Goal: Find specific page/section

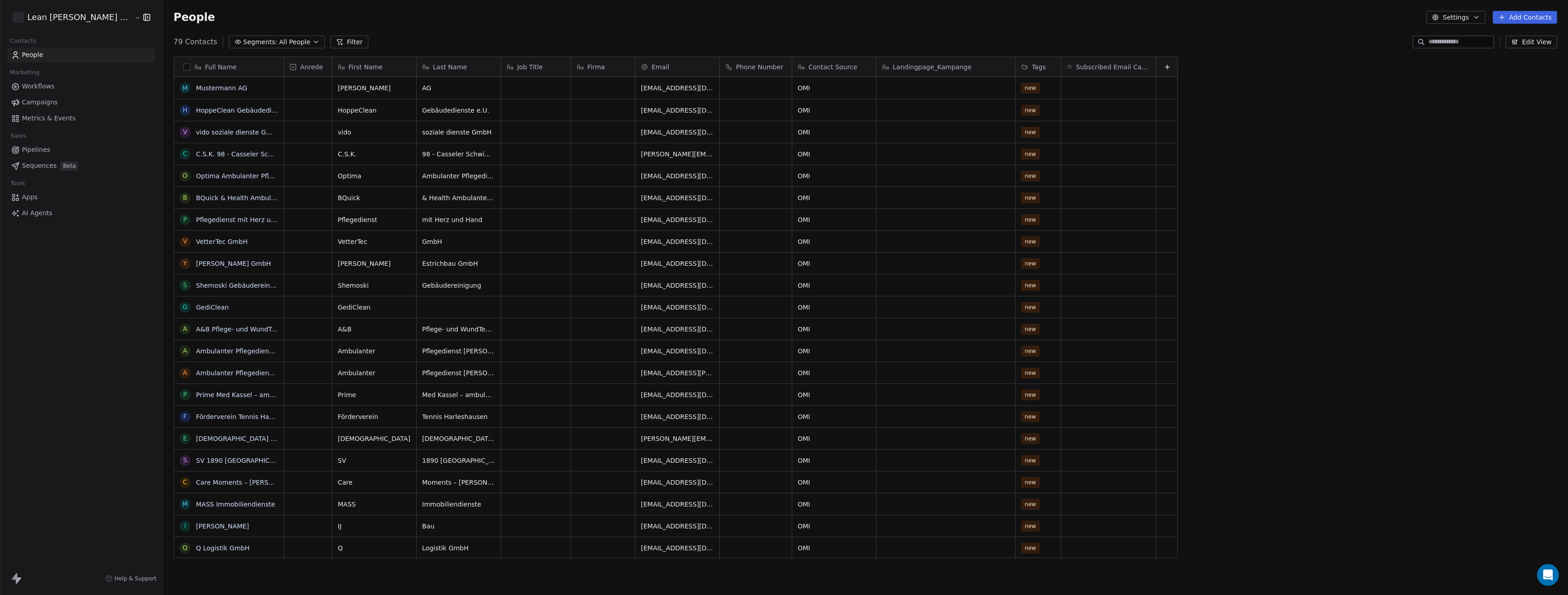
scroll to position [517, 1438]
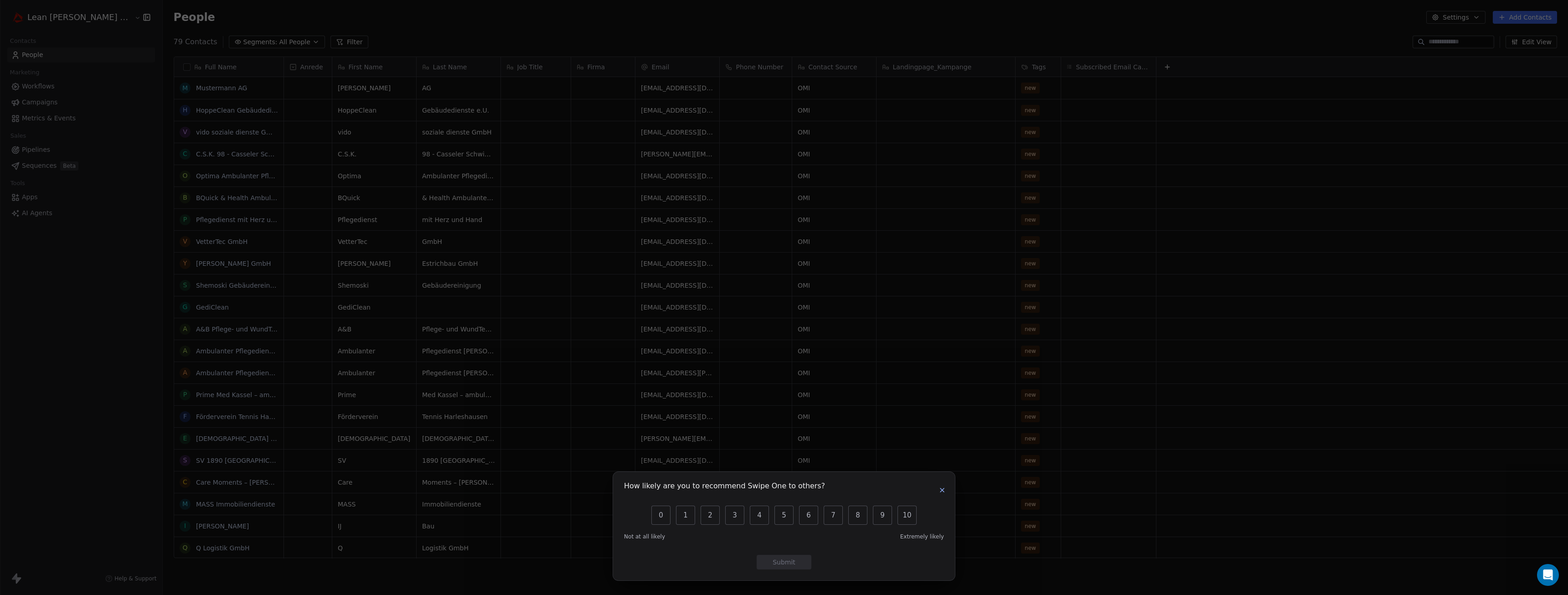
click at [940, 491] on icon "button" at bounding box center [943, 491] width 8 height 8
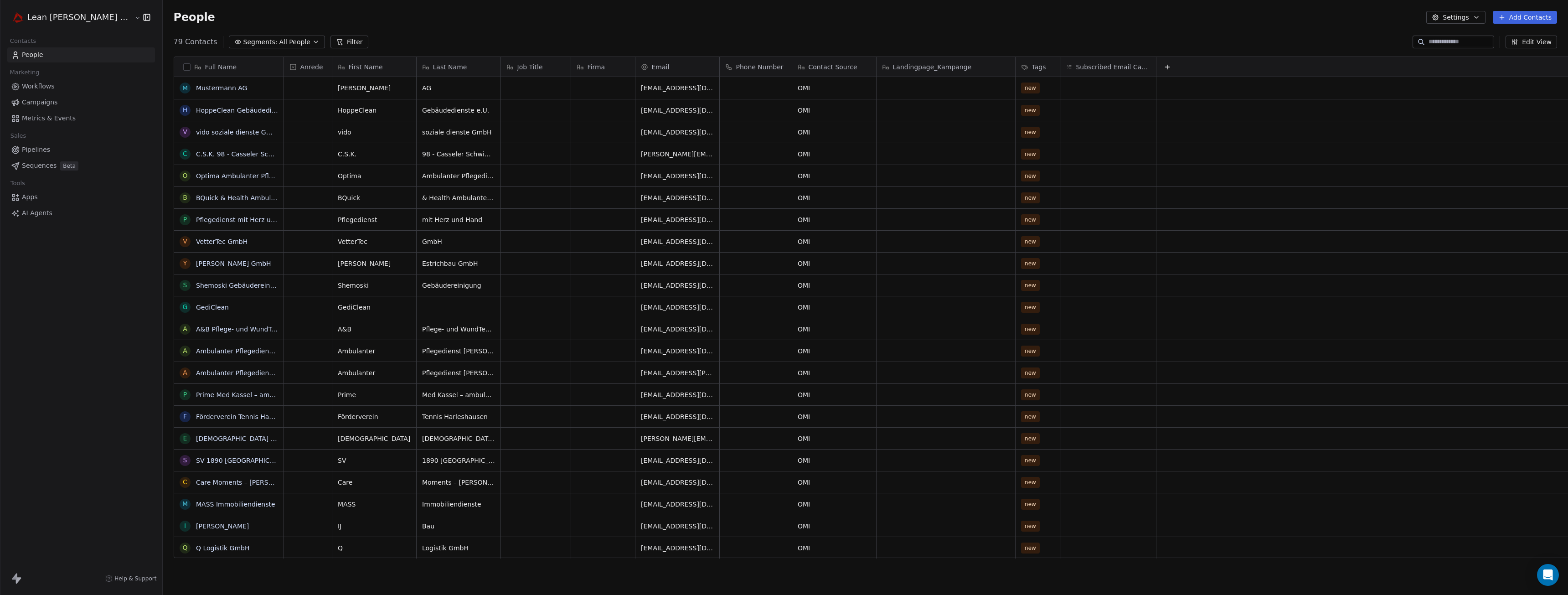
click at [284, 65] on div "Anrede" at bounding box center [308, 67] width 48 height 19
click at [434, 51] on html "Lean Mitch GmbH Contacts People Marketing Workflows Campaigns Metrics & Events …" at bounding box center [784, 297] width 1568 height 595
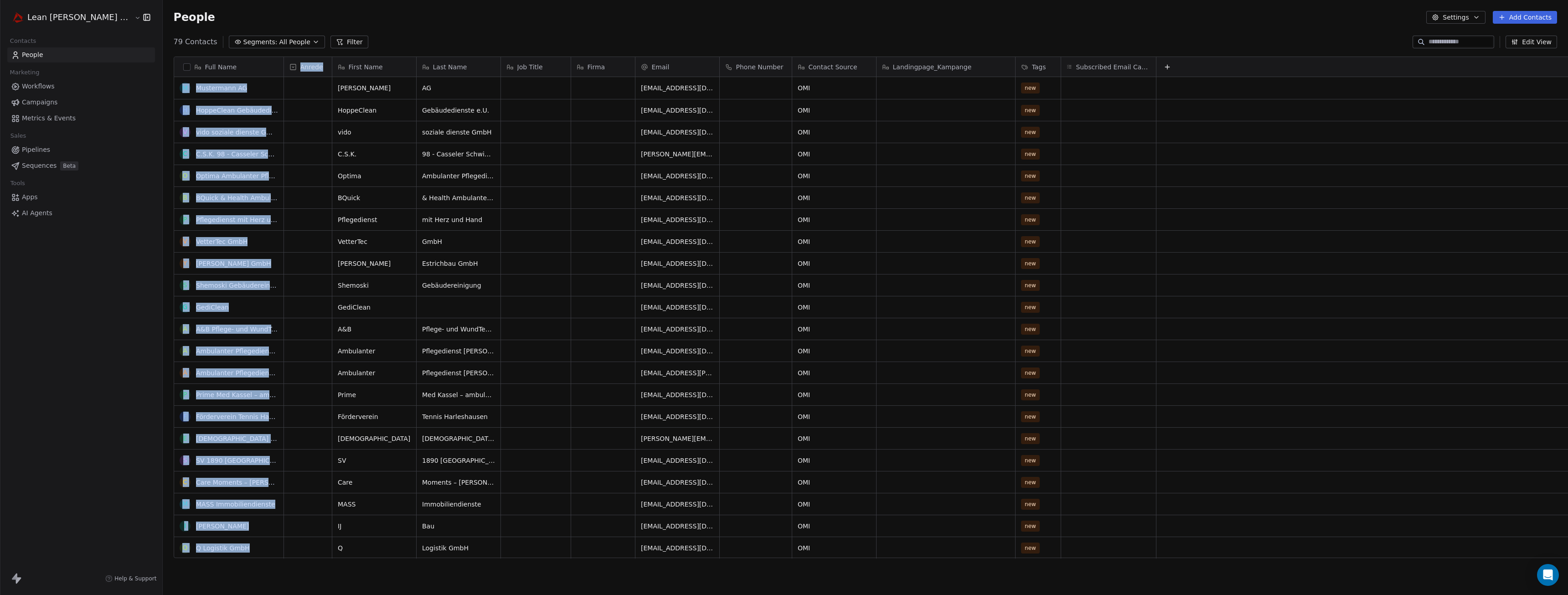
drag, startPoint x: 243, startPoint y: 64, endPoint x: 287, endPoint y: 64, distance: 44.0
click at [287, 64] on div "Full Name M Mustermann AG H HoppeClean Gebäudedienste e.U. v vido soziale diens…" at bounding box center [886, 308] width 1422 height 501
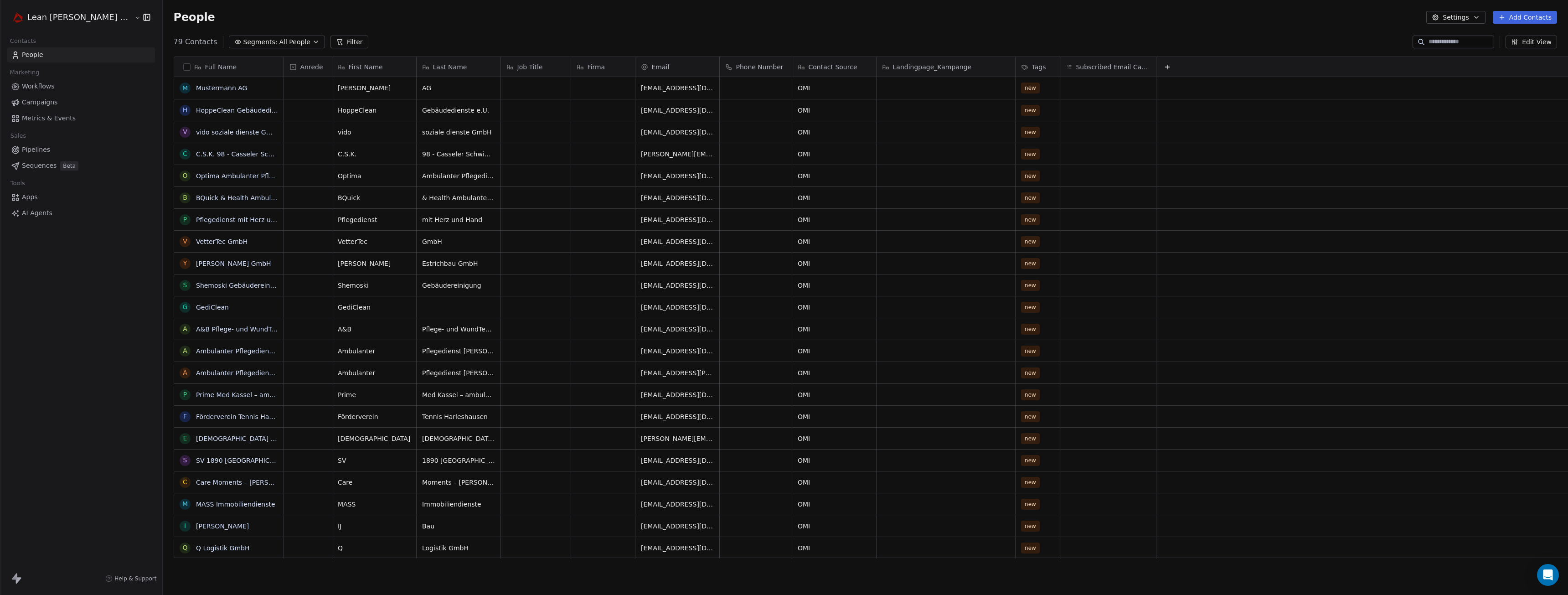
click at [420, 36] on div "79 Contacts Segments: All People Filter Edit View" at bounding box center [865, 41] width 1406 height 14
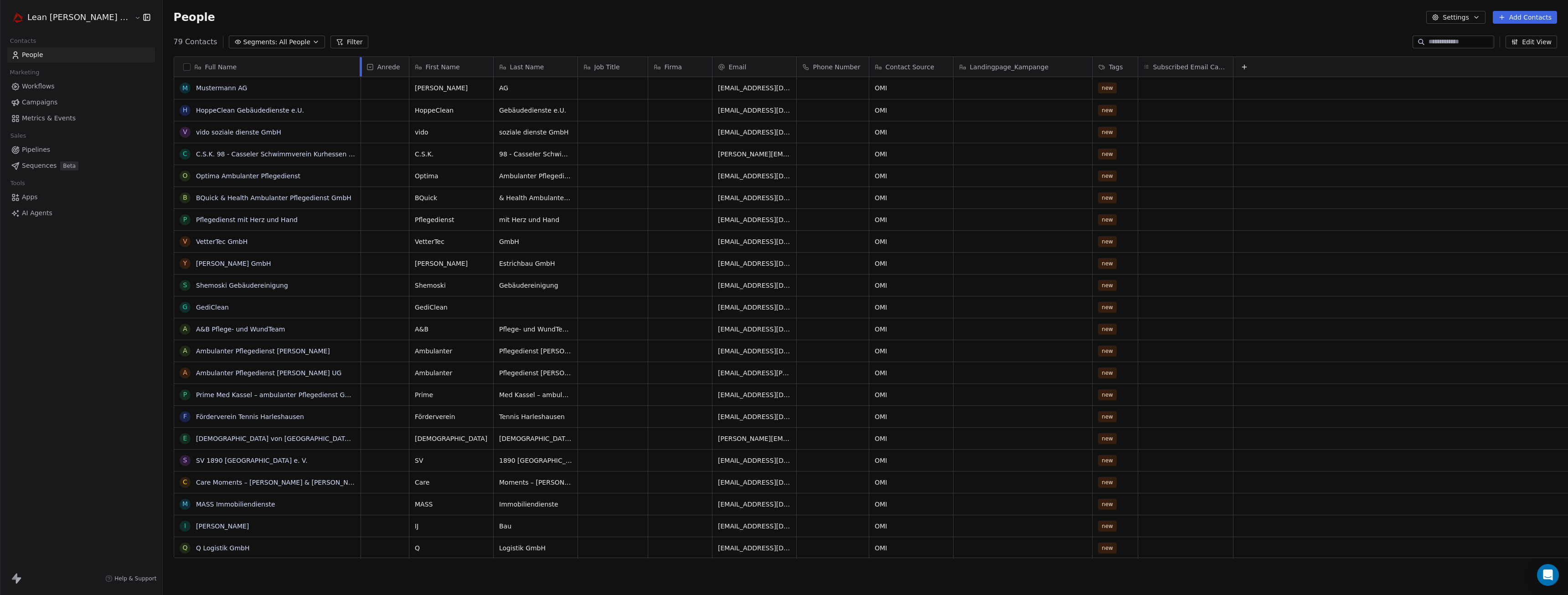
drag, startPoint x: 245, startPoint y: 64, endPoint x: 323, endPoint y: 64, distance: 78.0
click at [323, 64] on div "Full Name M Mustermann AG H HoppeClean Gebäudedienste e.U. v vido soziale diens…" at bounding box center [886, 308] width 1422 height 501
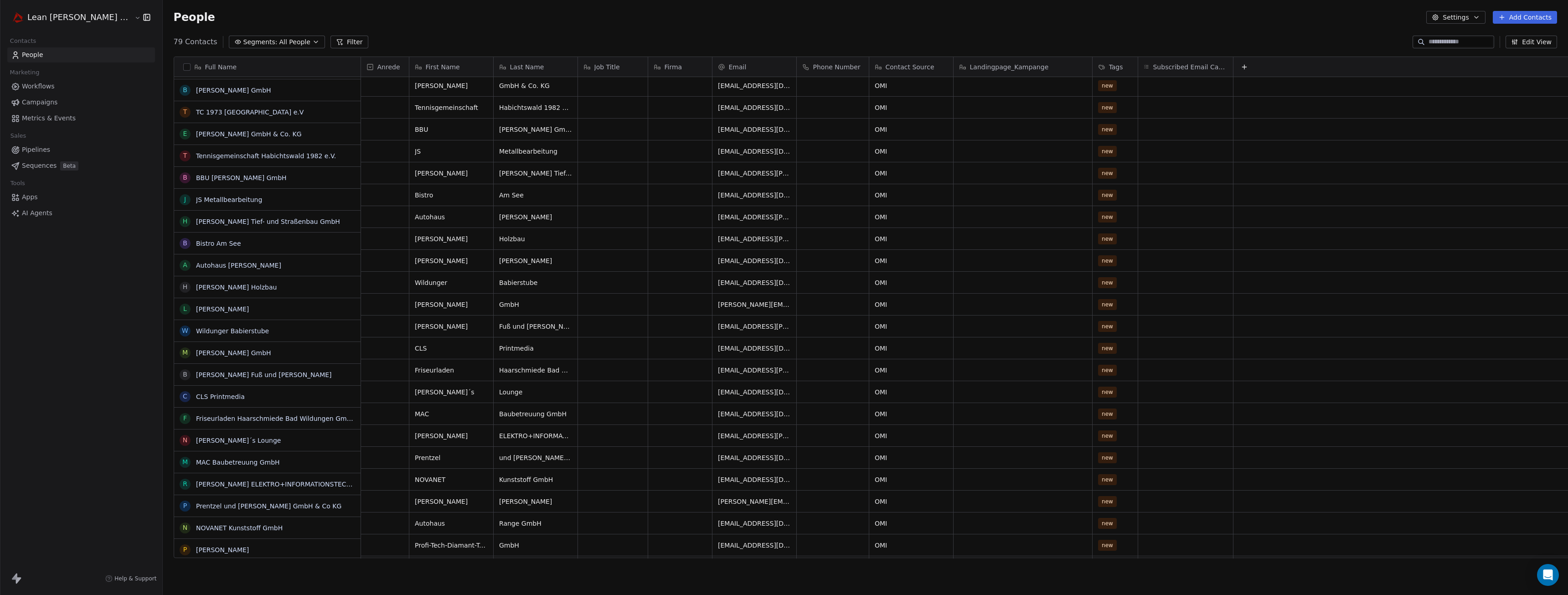
scroll to position [559, 0]
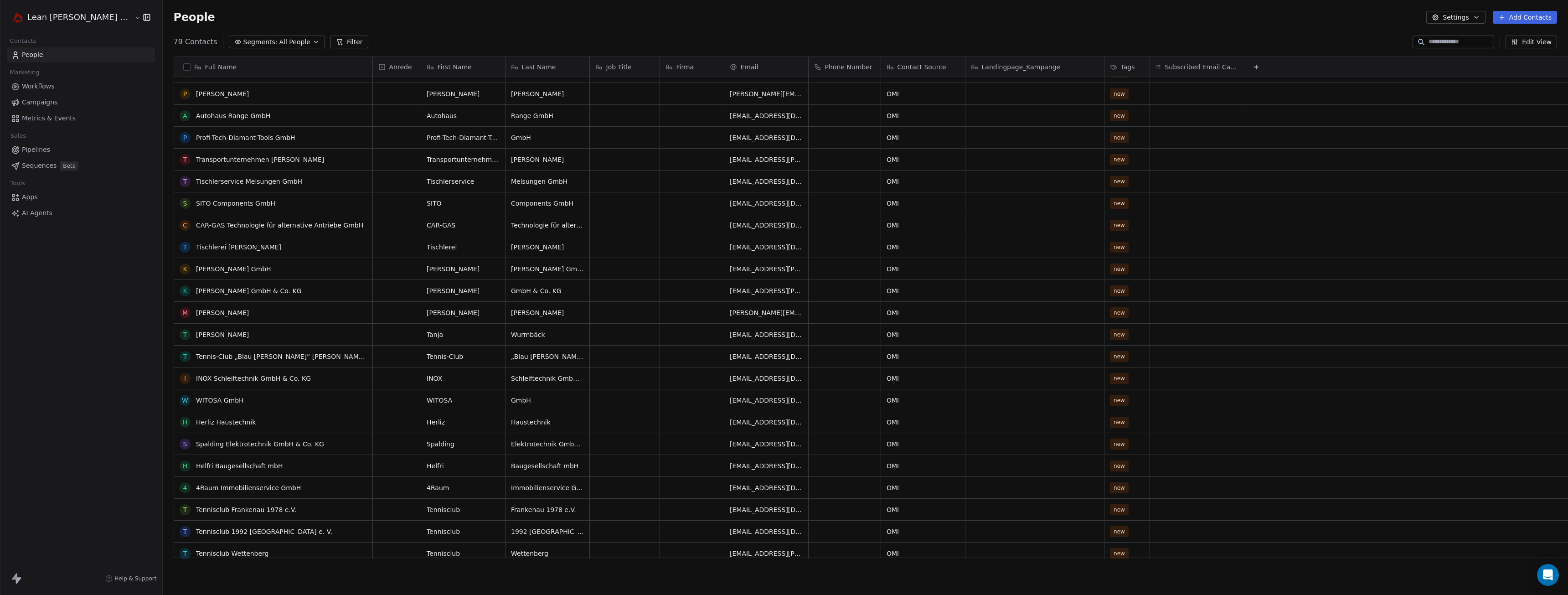
scroll to position [1248, 0]
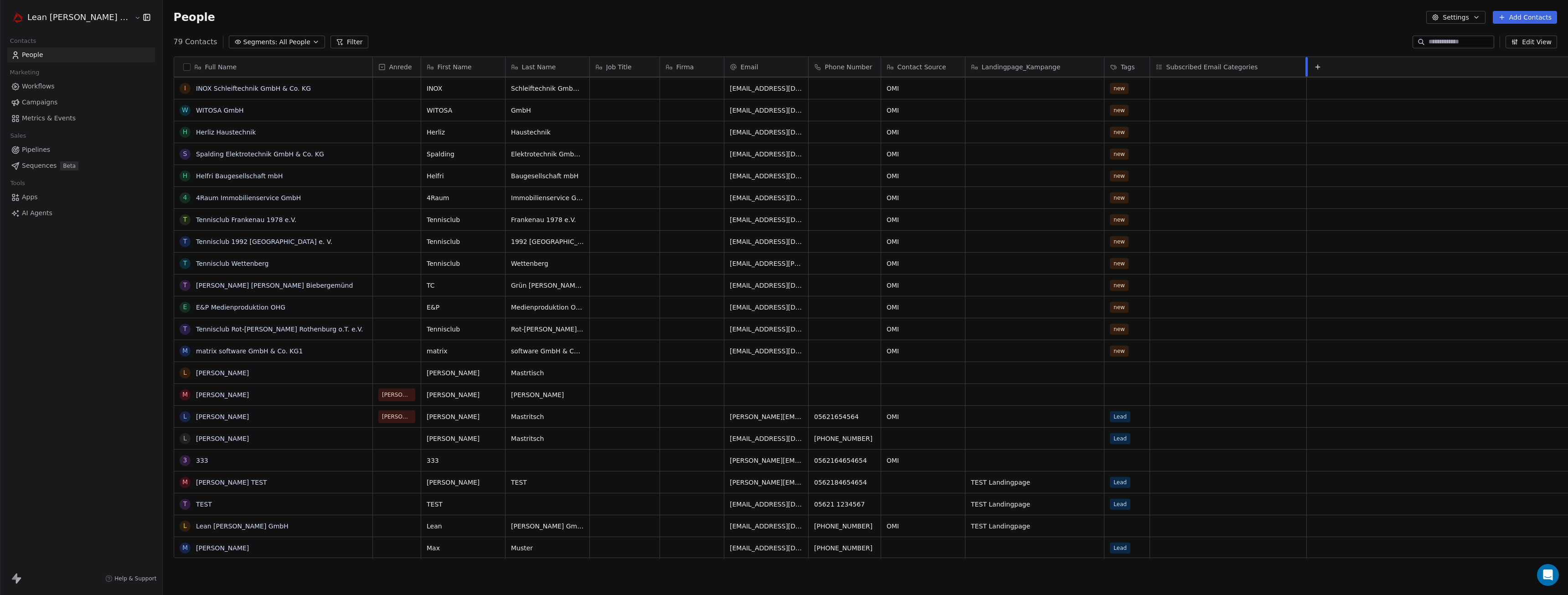
drag, startPoint x: 1206, startPoint y: 67, endPoint x: 1267, endPoint y: 66, distance: 61.0
click at [1306, 66] on div at bounding box center [1307, 67] width 2 height 19
click at [1519, 42] on icon "button" at bounding box center [1515, 42] width 8 height 8
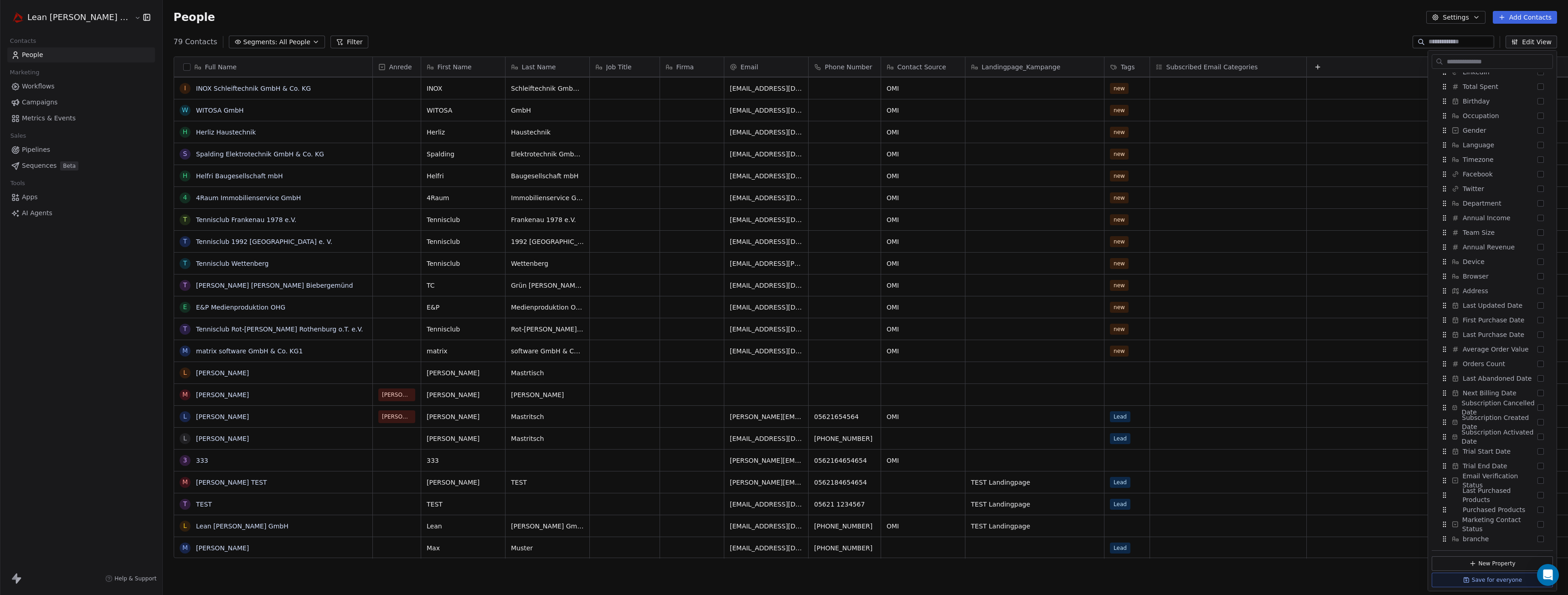
scroll to position [345, 0]
click at [1530, 541] on div "branche" at bounding box center [1492, 537] width 114 height 14
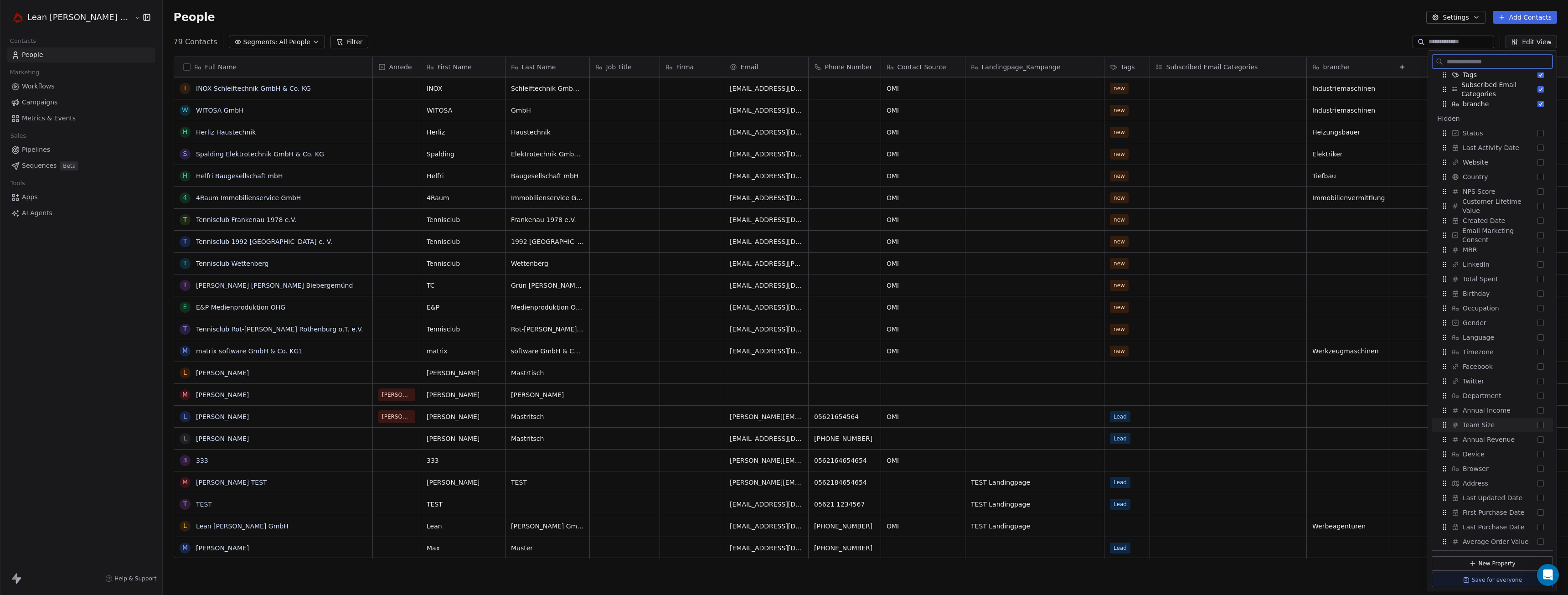
scroll to position [162, 0]
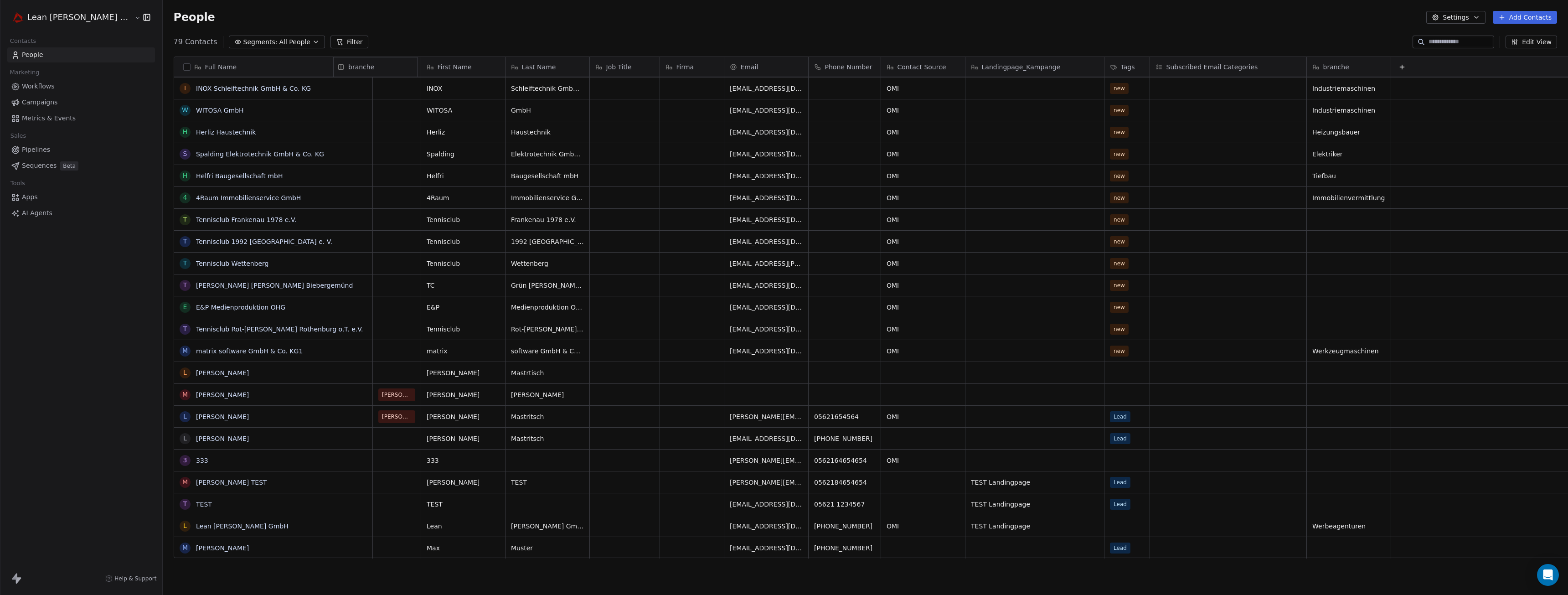
drag, startPoint x: 1302, startPoint y: 68, endPoint x: 370, endPoint y: 65, distance: 932.0
click at [370, 65] on div "Full Name C CLS Printmedia F Friseurladen Haarschmiede Bad Wildungen GmbH N Nea…" at bounding box center [886, 308] width 1422 height 501
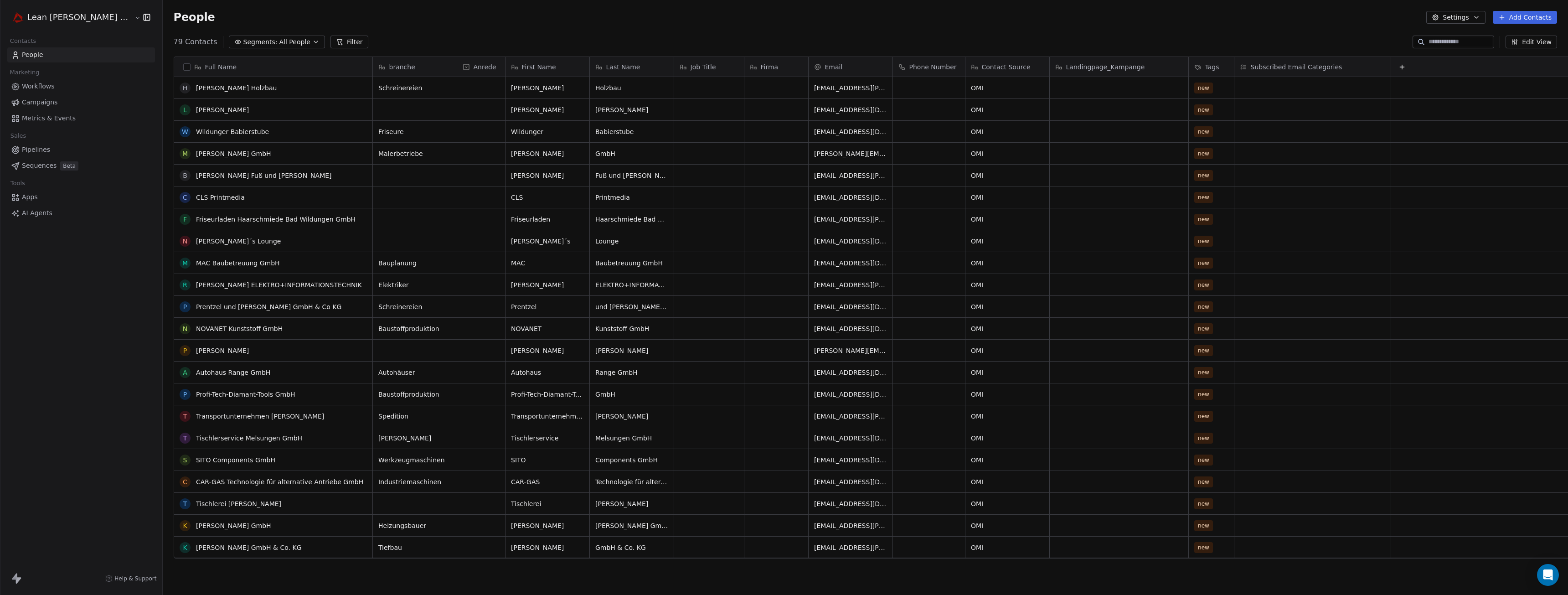
scroll to position [613, 0]
